Goal: Ask a question

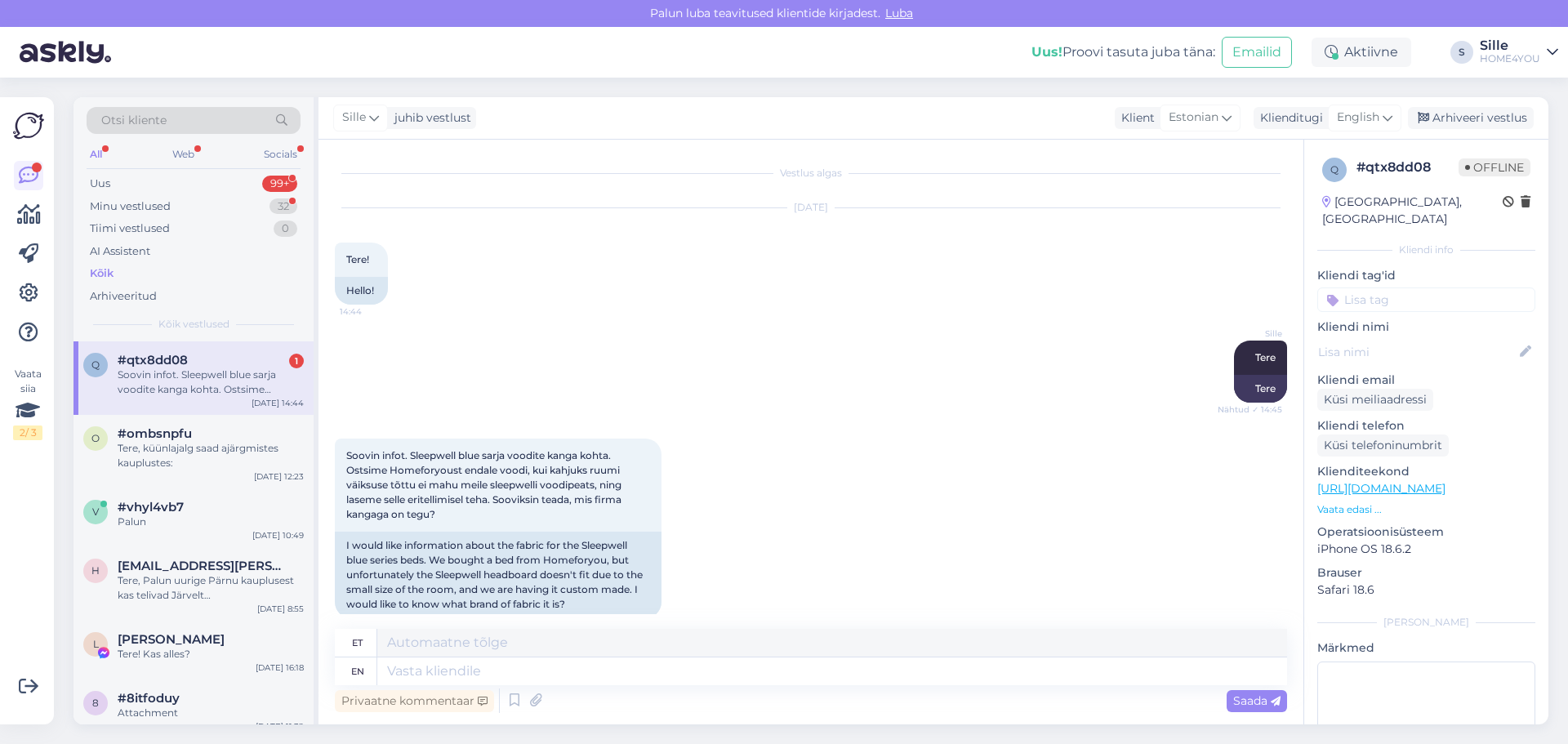
scroll to position [22, 0]
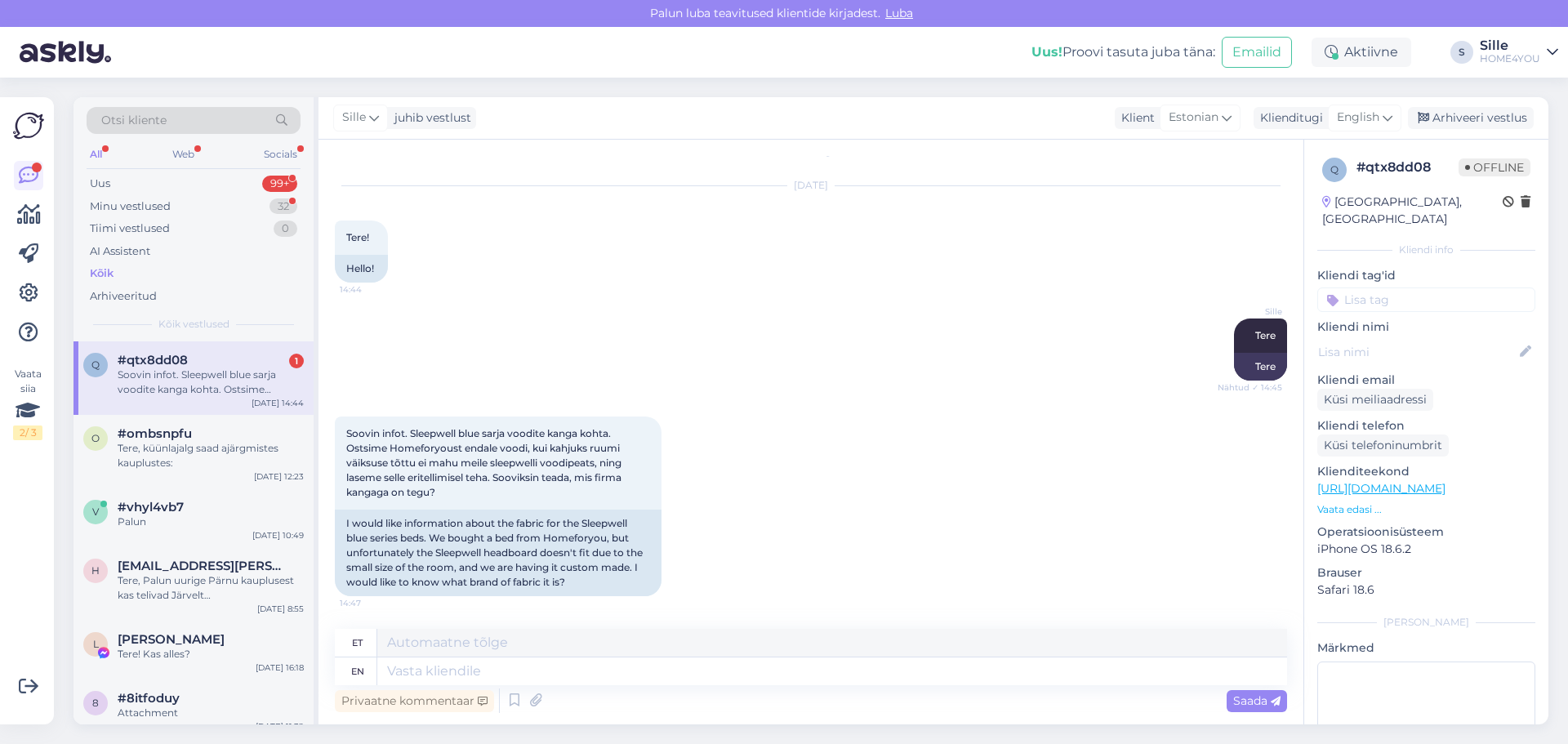
click at [234, 378] on div "Soovin infot. Sleepwell blue sarja voodite kanga kohta. Ostsime Homeforyoust en…" at bounding box center [210, 382] width 186 height 29
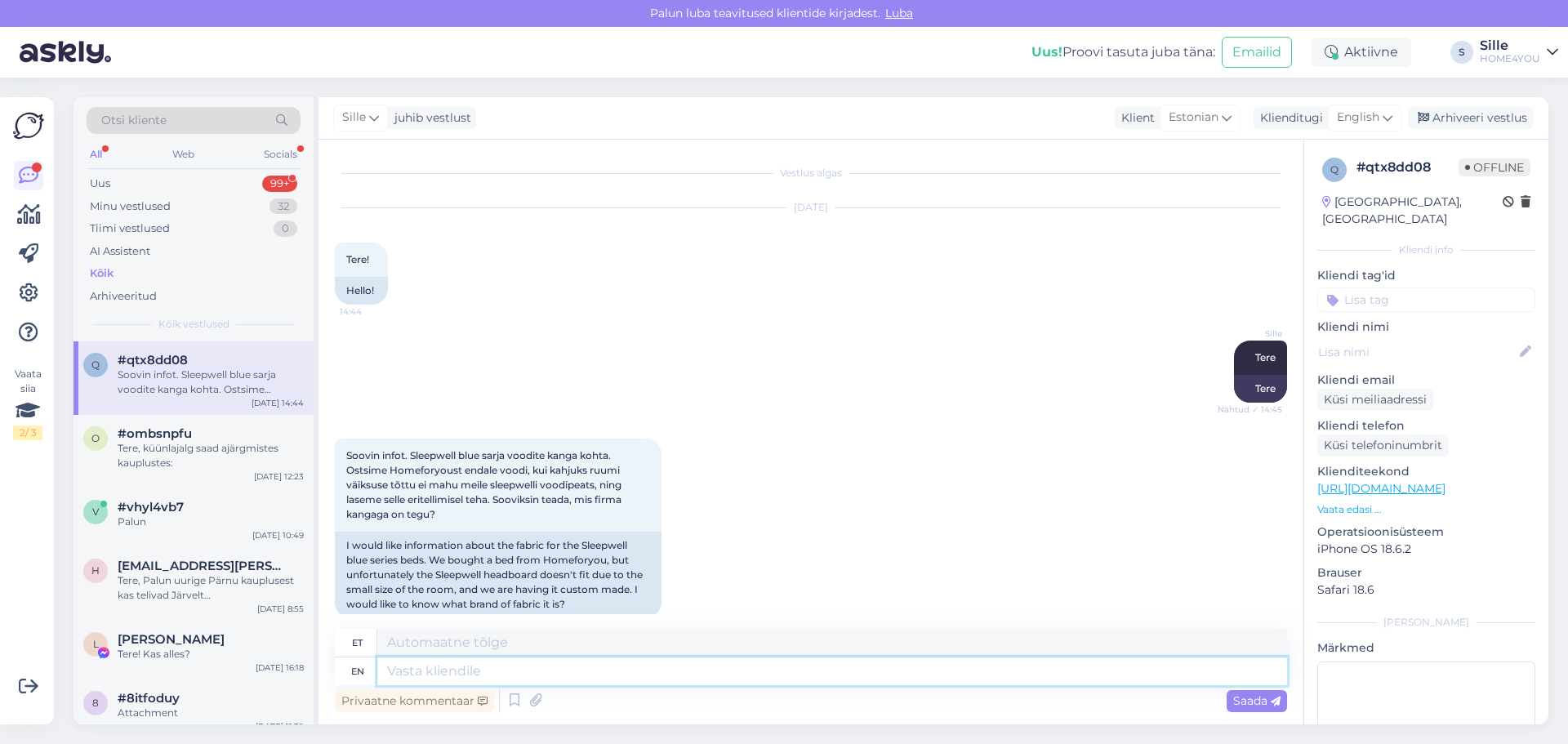
click at [528, 665] on textarea at bounding box center [832, 672] width 909 height 28
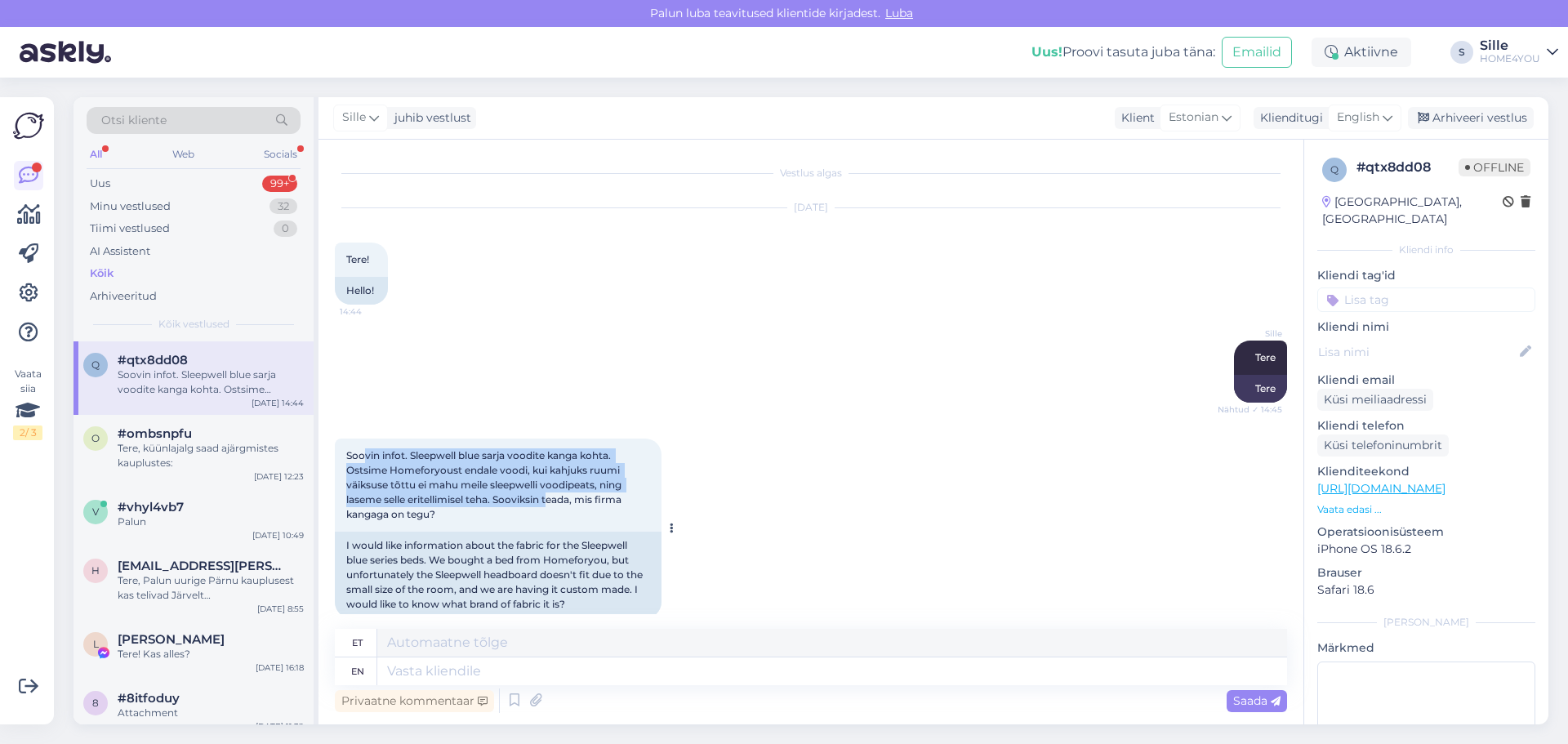
drag, startPoint x: 366, startPoint y: 447, endPoint x: 552, endPoint y: 495, distance: 192.1
click at [552, 493] on div "Soovin infot. Sleepwell blue sarja voodite kanga kohta. Ostsime Homeforyoust en…" at bounding box center [498, 486] width 326 height 93
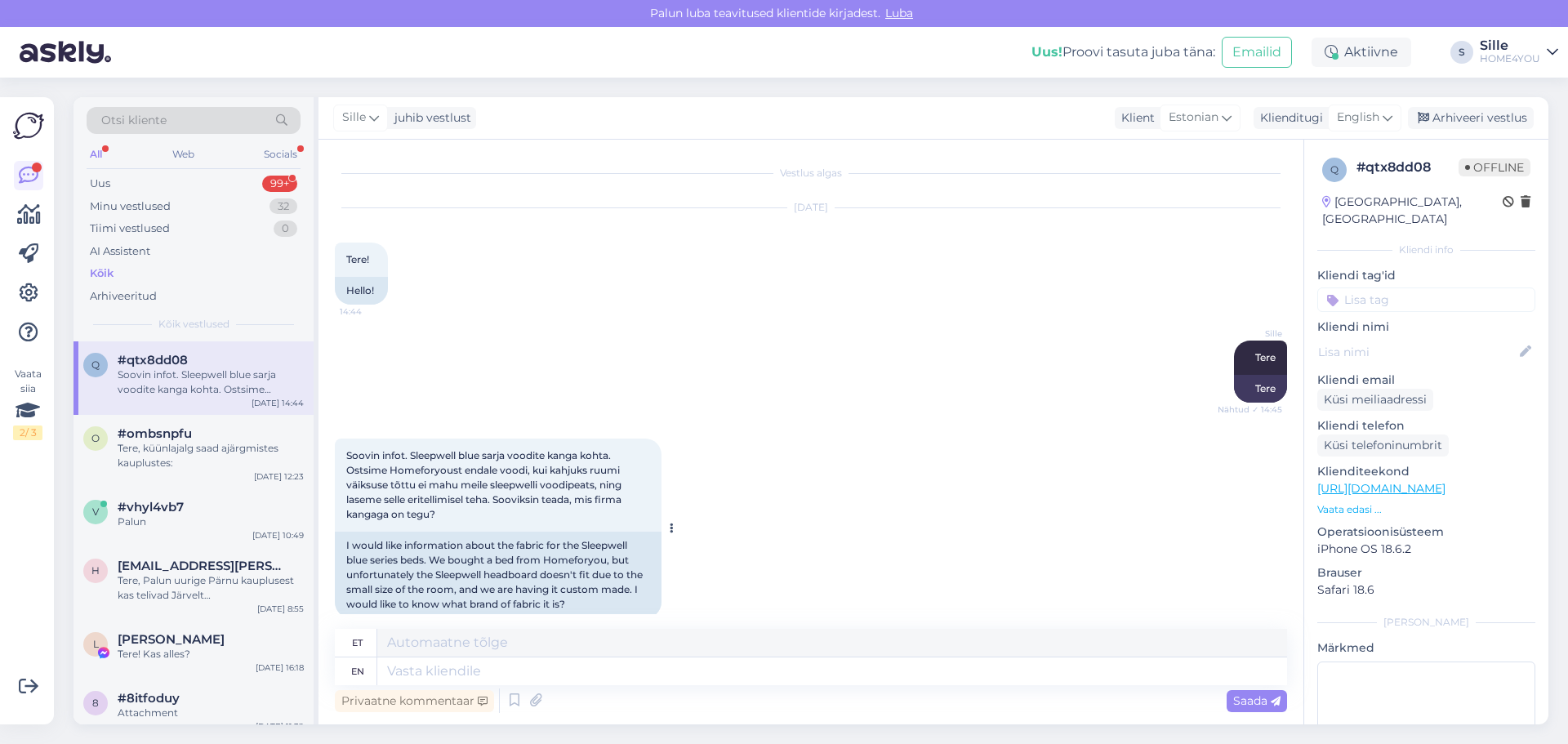
click at [652, 501] on div "Soovin infot. Sleepwell blue sarja voodite kanga kohta. Ostsime Homeforyoust en…" at bounding box center [498, 486] width 326 height 93
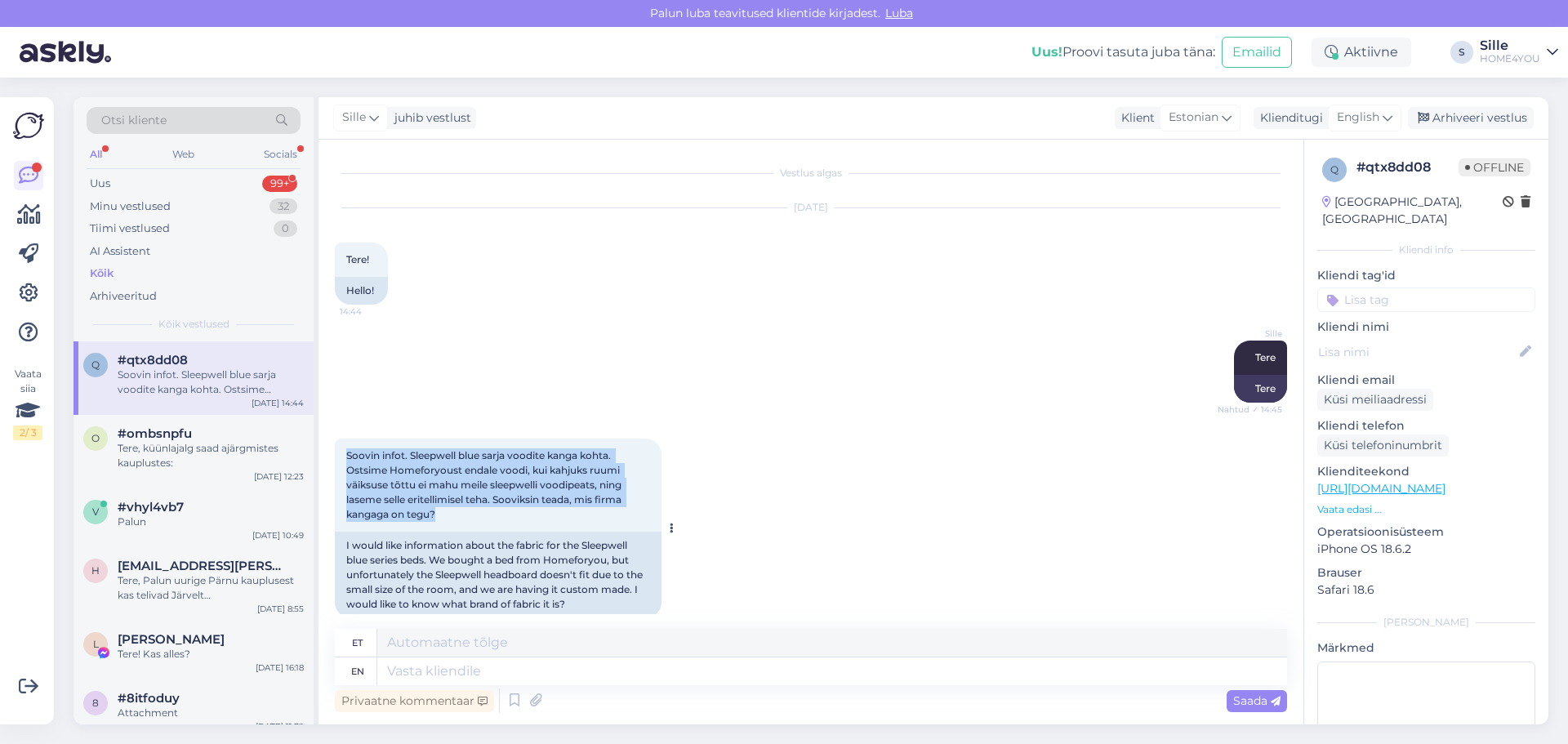
drag, startPoint x: 349, startPoint y: 450, endPoint x: 473, endPoint y: 515, distance: 140.0
click at [473, 515] on div "Soovin infot. Sleepwell blue sarja voodite kanga kohta. Ostsime Homeforyoust en…" at bounding box center [498, 486] width 326 height 93
copy span "Soovin infot. Sleepwell blue sarja voodite kanga kohta. Ostsime Homeforyoust en…"
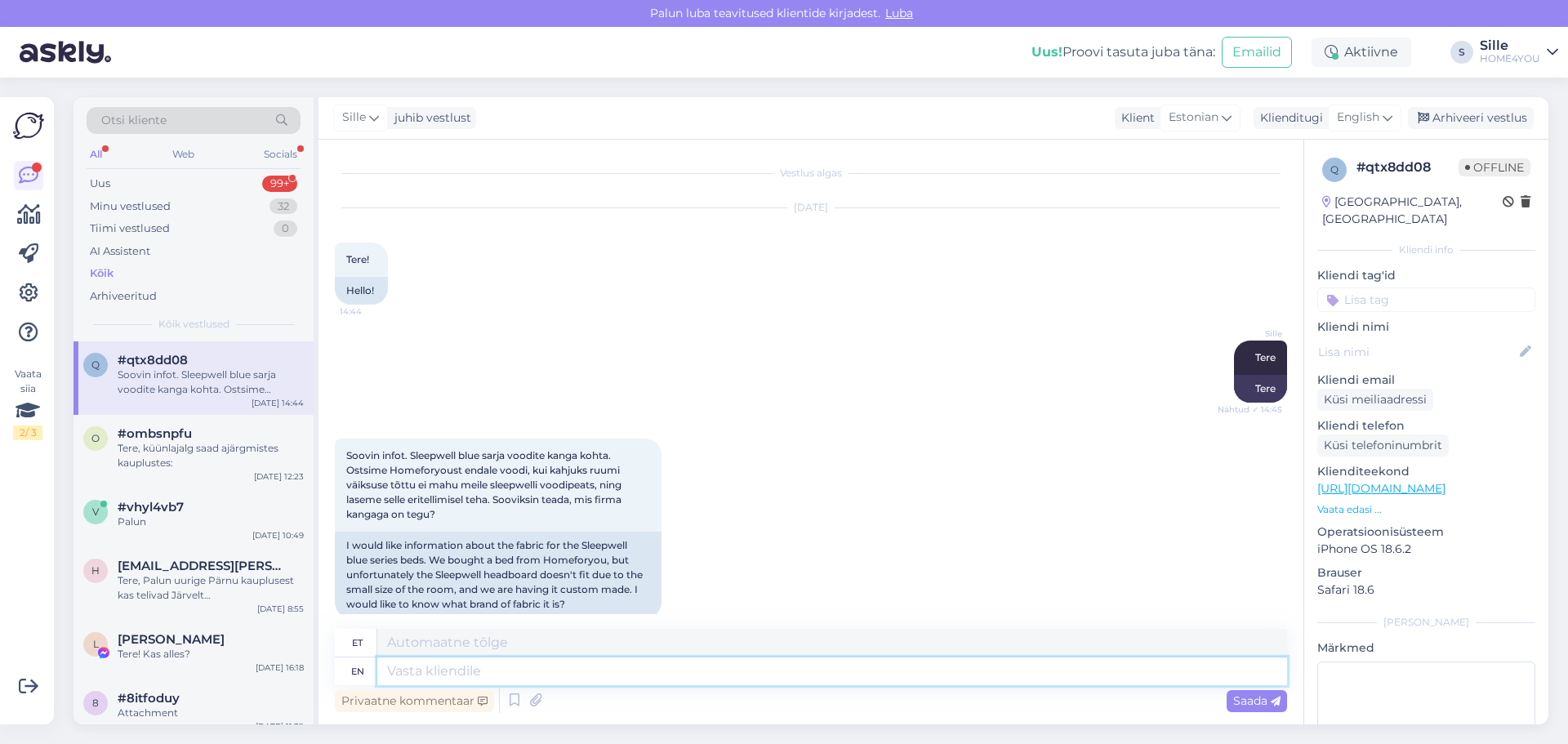
click at [572, 672] on textarea at bounding box center [832, 672] width 909 height 28
click at [587, 669] on textarea at bounding box center [832, 672] width 909 height 28
click at [587, 677] on textarea at bounding box center [832, 672] width 909 height 28
type textarea "Tere"
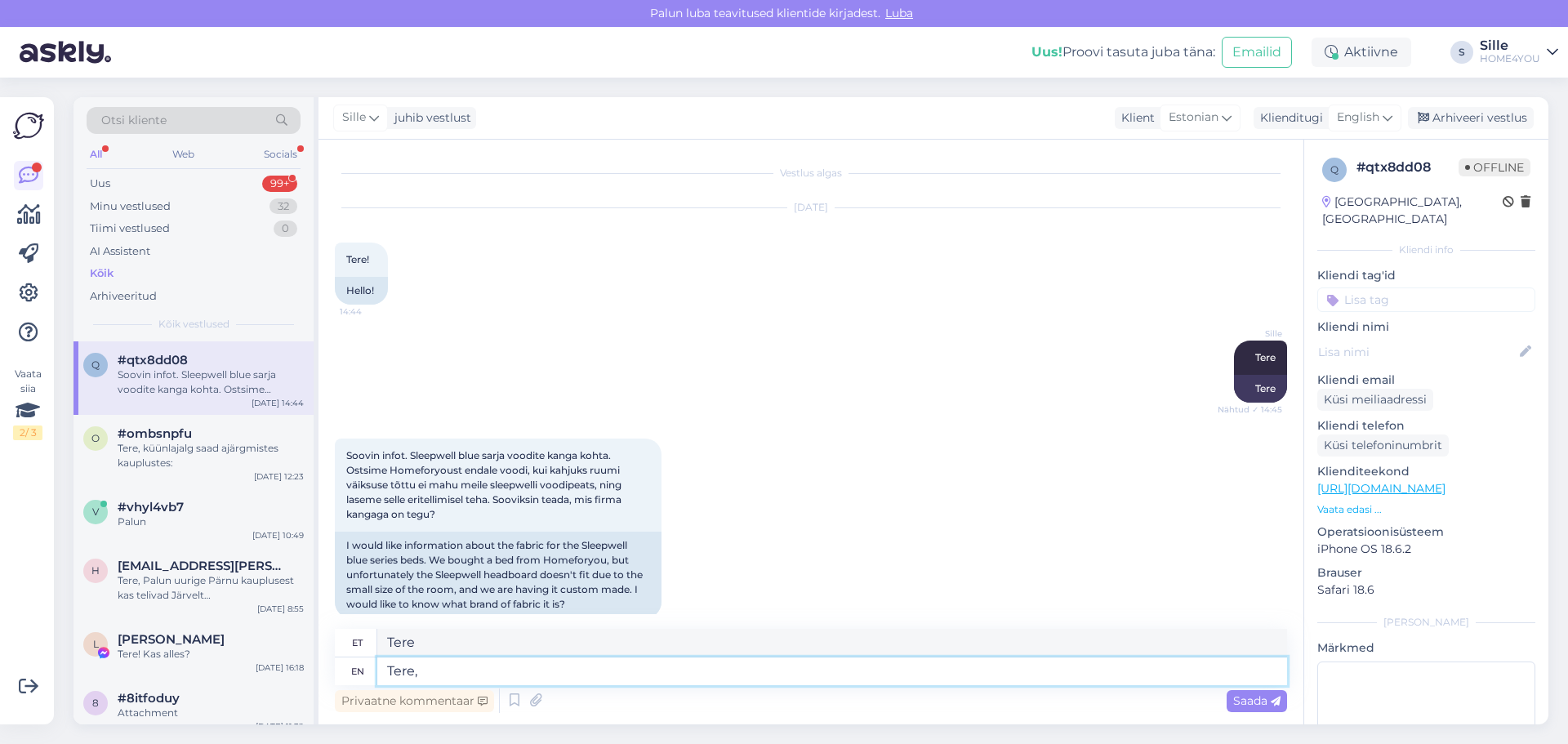
type textarea "Tere, k"
type textarea "Tere,"
type textarea "Tere, kas"
type textarea "Tere, kas soovite"
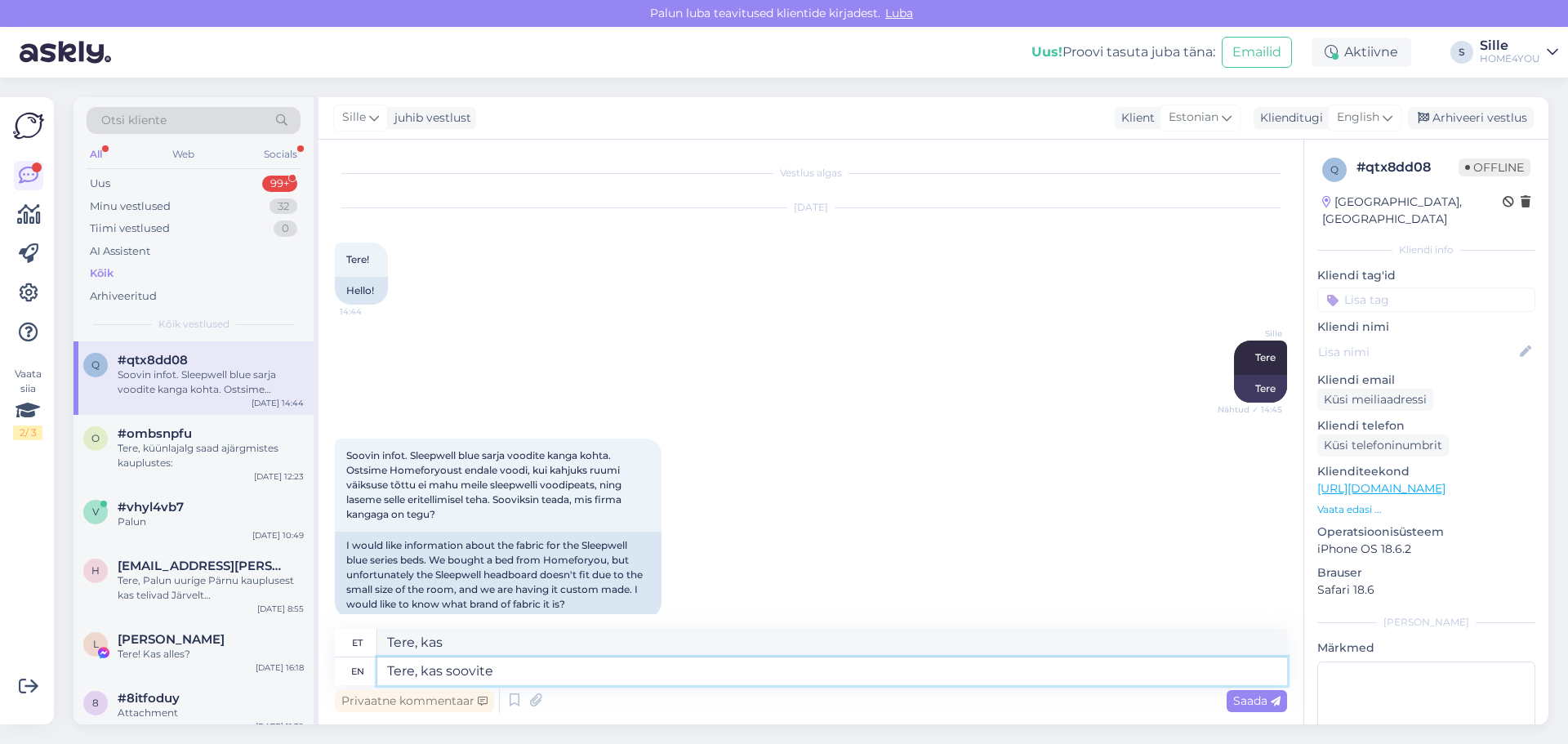
type textarea "Tere, kas soovid"
type textarea "Tere, kas soovite kangast"
type textarea "Tere, kas soovite"
type textarea "Tere, kas soovid"
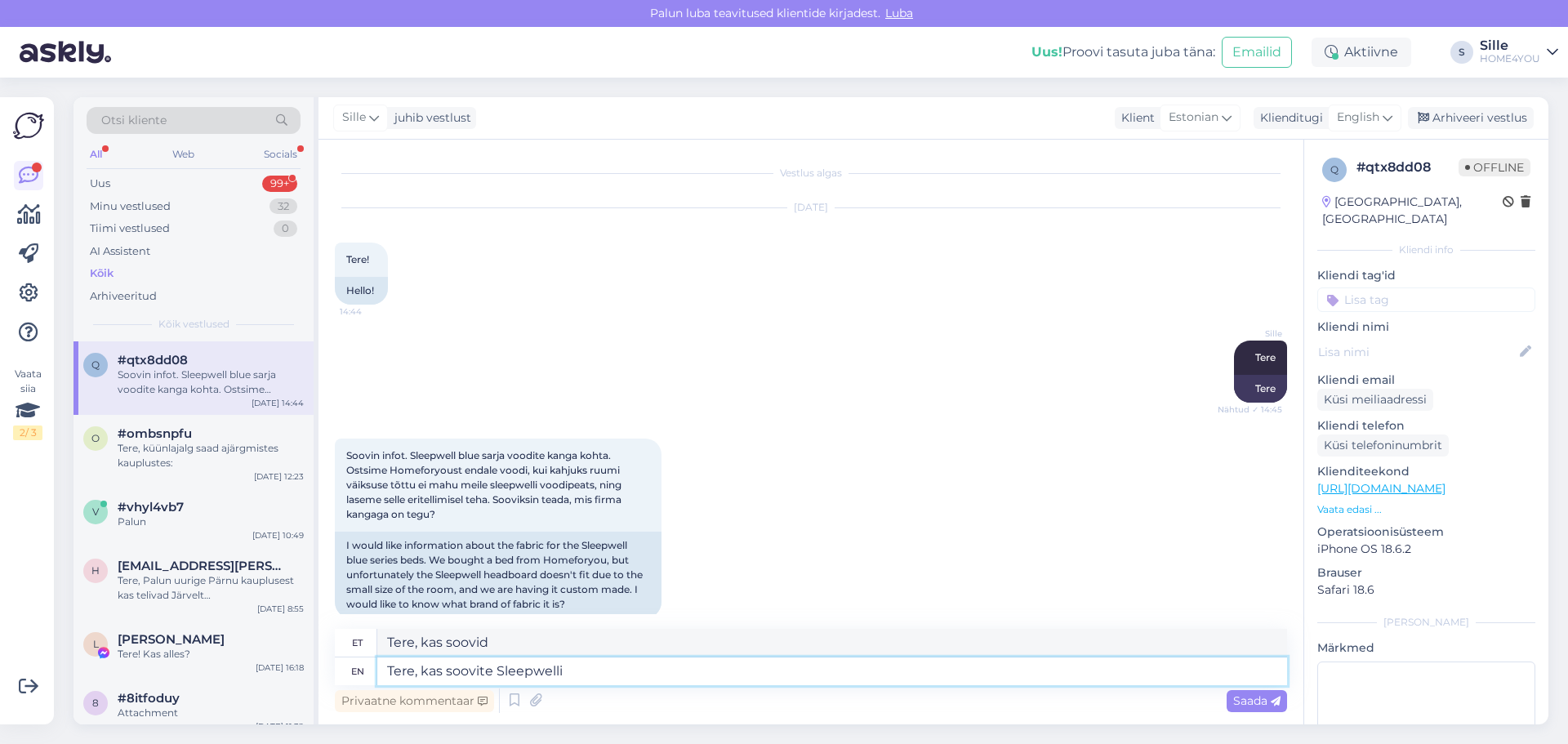
type textarea "Tere, kas soovite Sleepwelli k"
type textarea "Tere, kas soovite Sleepwelli"
type textarea "Tere, kas soovite Sleepwelli kangast"
type textarea "Tere, kas soovid Sleepwelli kangast"
type textarea "[PERSON_NAME], kas soovite Sleepwelli kangast?"
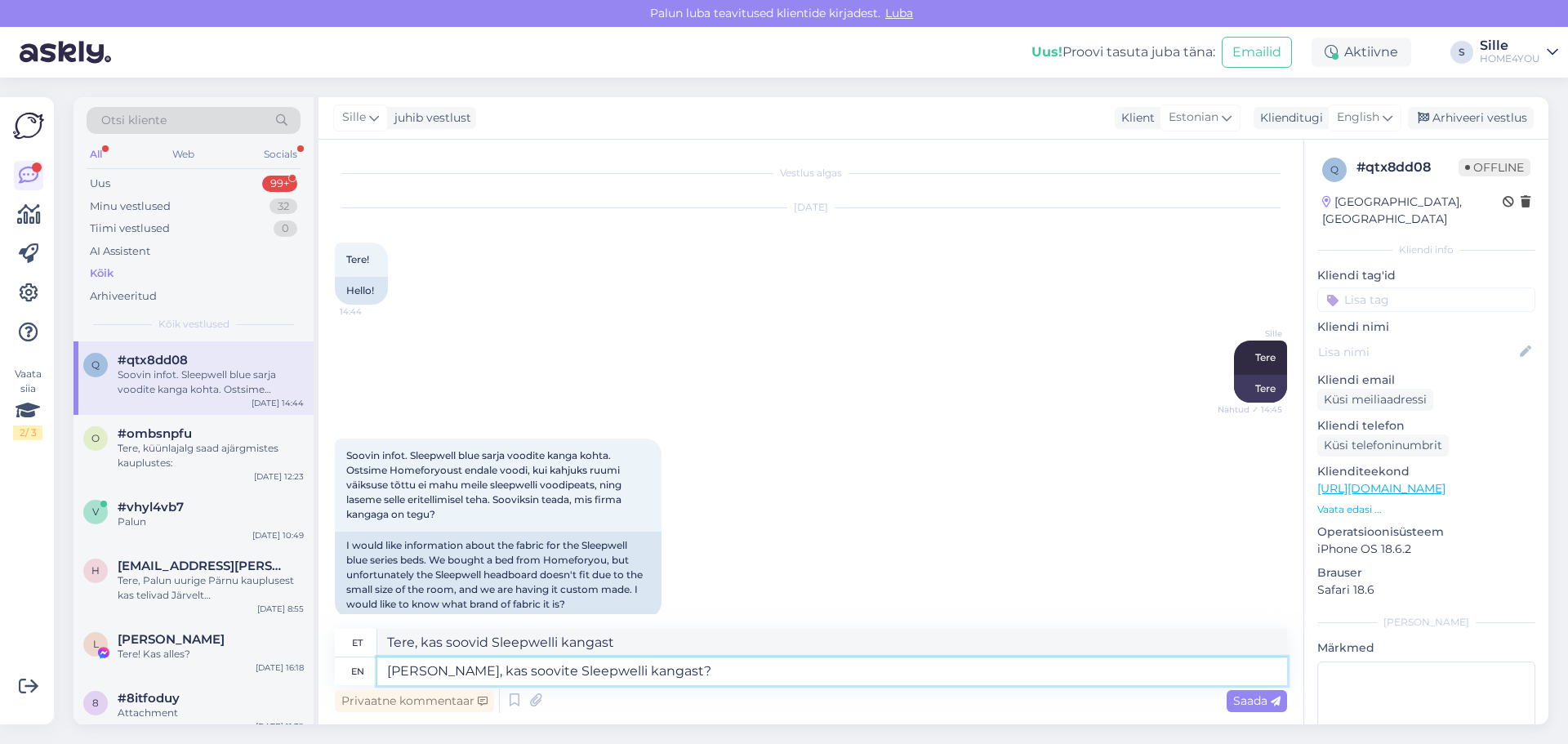
type textarea "Tere, kas soovid Sleepwelli kangast?"
type textarea "[PERSON_NAME], kas soovite Sleepwelli kangast?"
click at [1259, 697] on span "Saada" at bounding box center [1257, 701] width 47 height 15
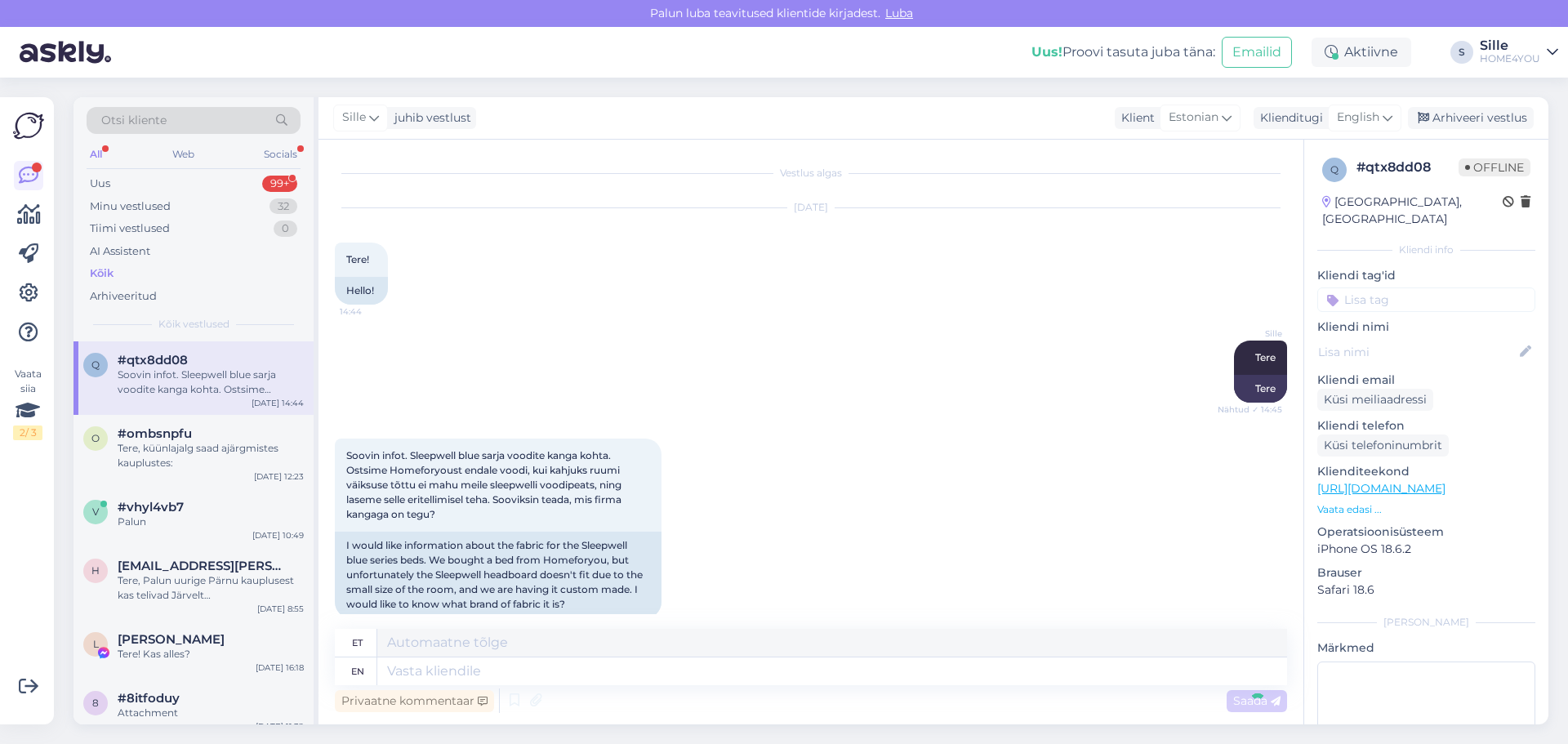
scroll to position [120, 0]
